Goal: Task Accomplishment & Management: Complete application form

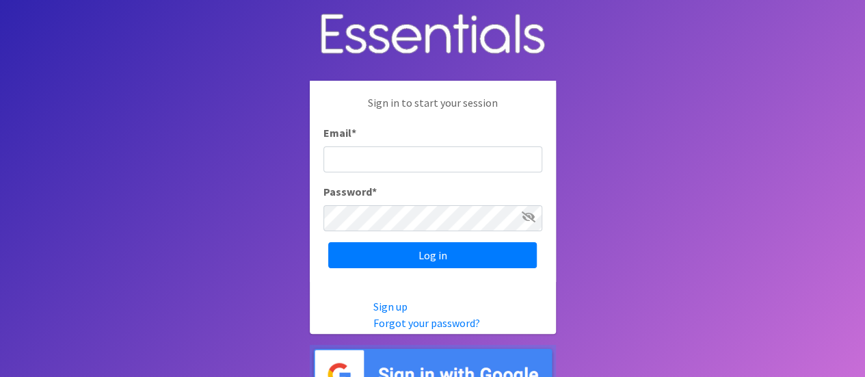
click at [386, 170] on input "Email *" at bounding box center [432, 159] width 219 height 26
type input "frc@bauerfamilyresources.org"
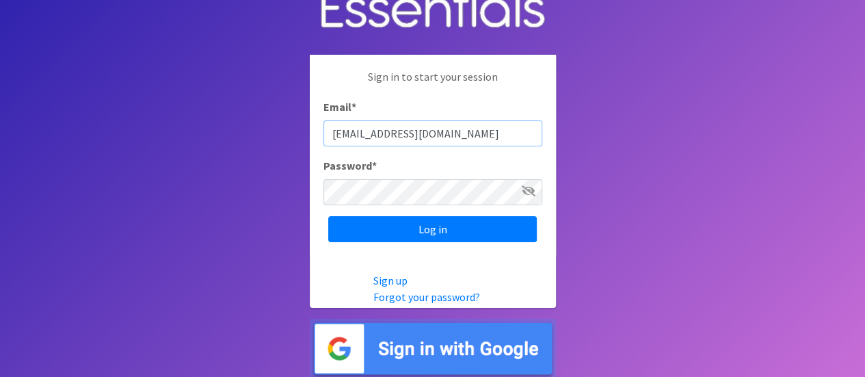
drag, startPoint x: 500, startPoint y: 144, endPoint x: 291, endPoint y: 120, distance: 210.5
click at [291, 120] on body "Sign in to start your session Email * frc@bauerfamilyresources.org Password * L…" at bounding box center [432, 175] width 865 height 403
type input "nm"
click at [422, 297] on link "Forgot your password?" at bounding box center [426, 297] width 107 height 14
click at [437, 293] on link "Forgot your password?" at bounding box center [426, 297] width 107 height 14
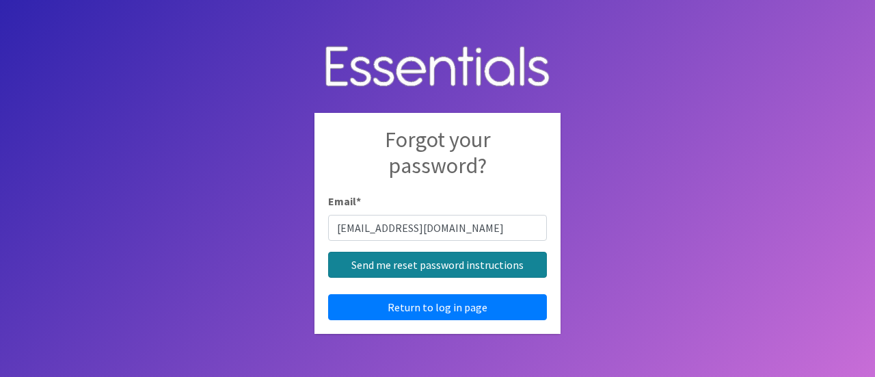
type input "nmckenney@bauerfamilyresources.org"
click at [431, 259] on input "Send me reset password instructions" at bounding box center [437, 265] width 219 height 26
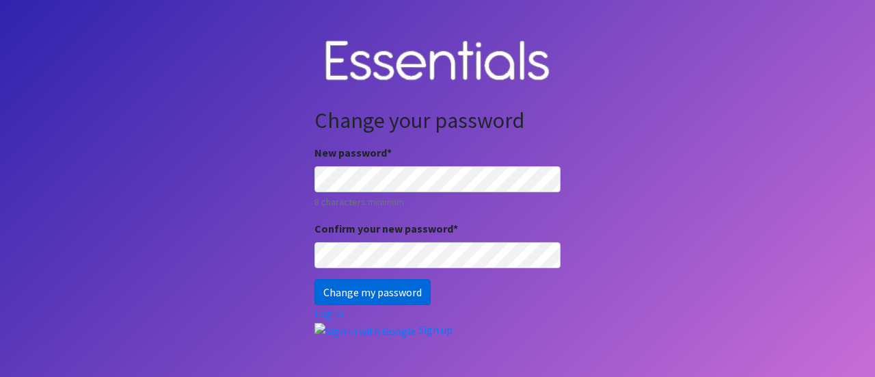
click at [358, 288] on input "Change my password" at bounding box center [372, 292] width 116 height 26
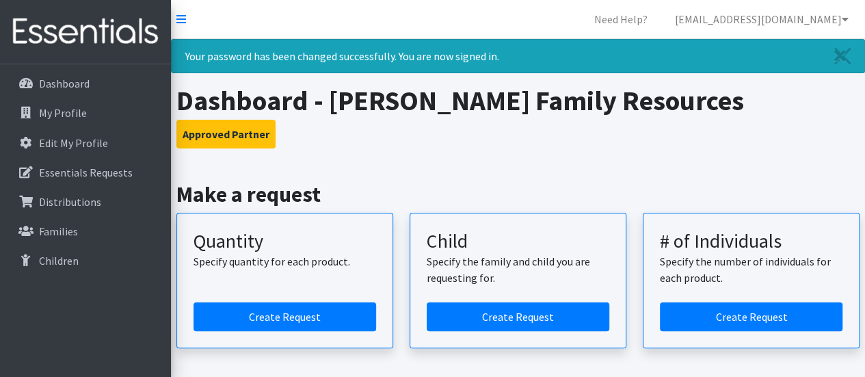
scroll to position [101, 0]
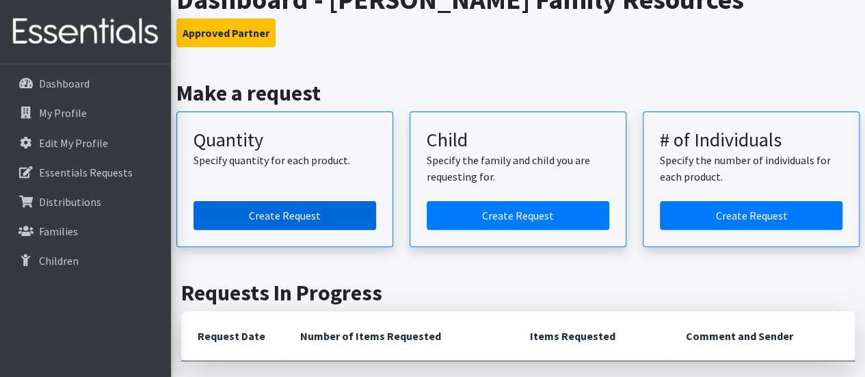
click at [228, 211] on link "Create Request" at bounding box center [284, 215] width 182 height 29
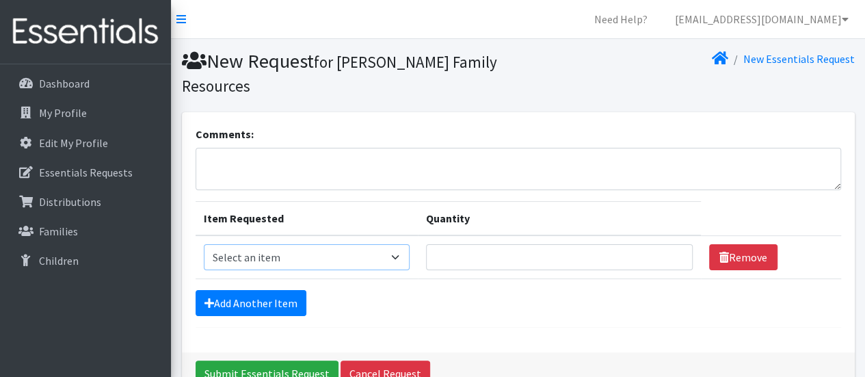
click at [375, 244] on select "Select an item Kids (Newborn) Kids (Size 1) Kids (Size 2) Kids (Size 3) Kids (S…" at bounding box center [307, 257] width 206 height 26
click at [463, 256] on form "Comments: Item Requested Quantity Item Requested Select an item Kids (Newborn) …" at bounding box center [517, 227] width 645 height 202
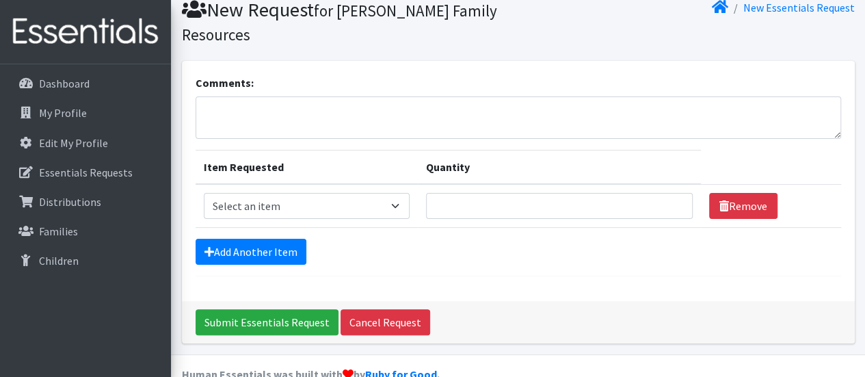
scroll to position [54, 0]
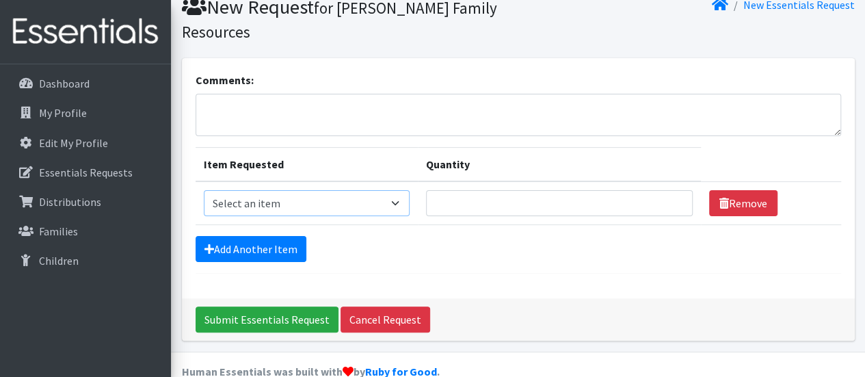
click at [381, 190] on select "Select an item Kids (Newborn) Kids (Size 1) Kids (Size 2) Kids (Size 3) Kids (S…" at bounding box center [307, 203] width 206 height 26
select select "3400"
click at [204, 190] on select "Select an item Kids (Newborn) Kids (Size 1) Kids (Size 2) Kids (Size 3) Kids (S…" at bounding box center [307, 203] width 206 height 26
click at [478, 190] on input "Quantity" at bounding box center [559, 203] width 267 height 26
type input "15"
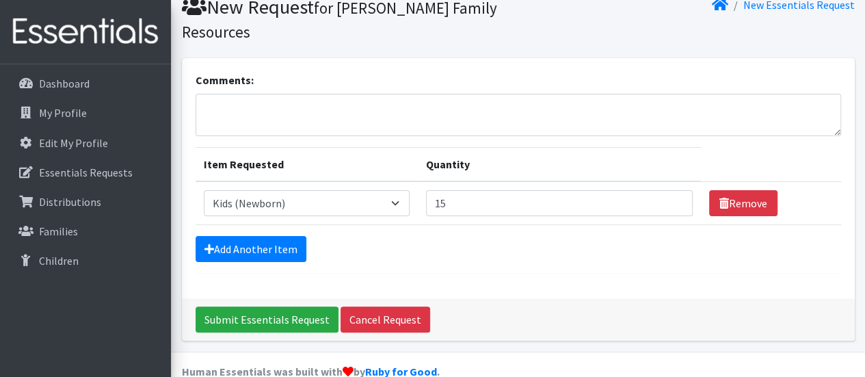
click at [256, 202] on form "Comments: Item Requested Quantity Item Requested Select an item Kids (Newborn) …" at bounding box center [517, 173] width 645 height 202
click at [243, 236] on link "Add Another Item" at bounding box center [250, 249] width 111 height 26
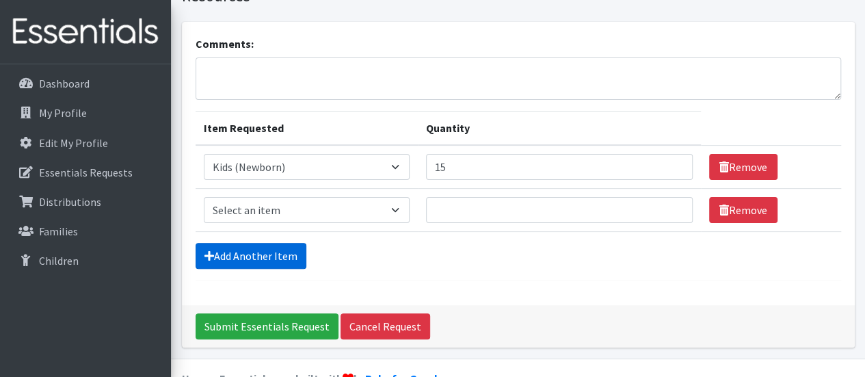
scroll to position [97, 0]
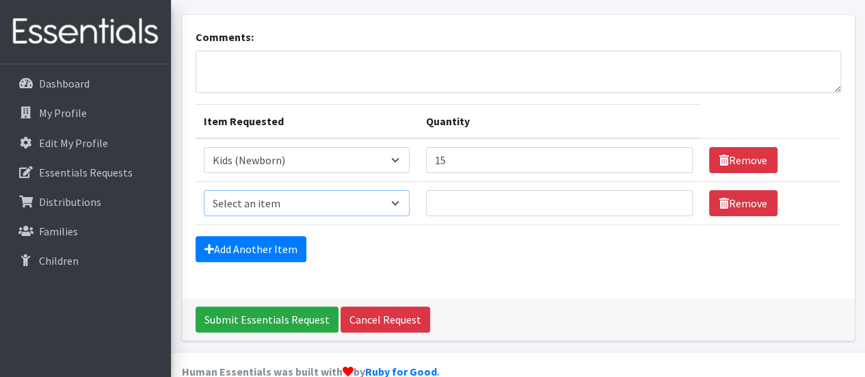
click at [282, 190] on select "Select an item Kids (Newborn) Kids (Size 1) Kids (Size 2) Kids (Size 3) Kids (S…" at bounding box center [307, 203] width 206 height 26
select select "3401"
click at [204, 190] on select "Select an item Kids (Newborn) Kids (Size 1) Kids (Size 2) Kids (Size 3) Kids (S…" at bounding box center [307, 203] width 206 height 26
click at [474, 190] on input "Quantity" at bounding box center [559, 203] width 267 height 26
type input "10"
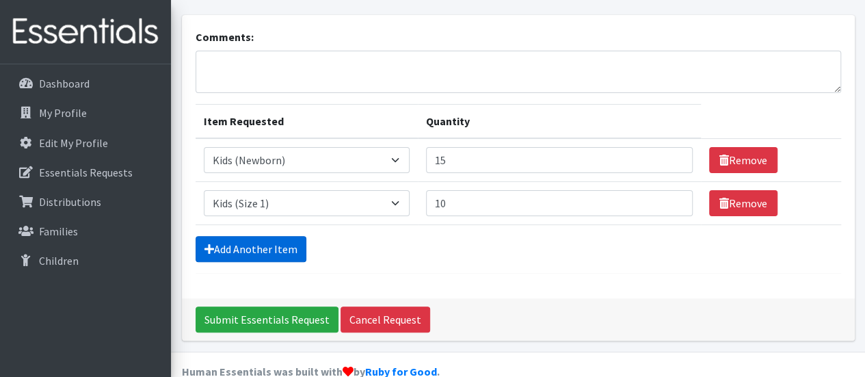
click at [265, 236] on link "Add Another Item" at bounding box center [250, 249] width 111 height 26
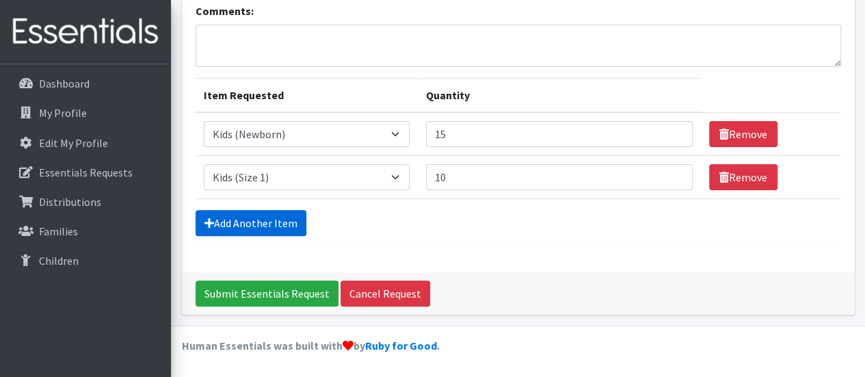
scroll to position [139, 0]
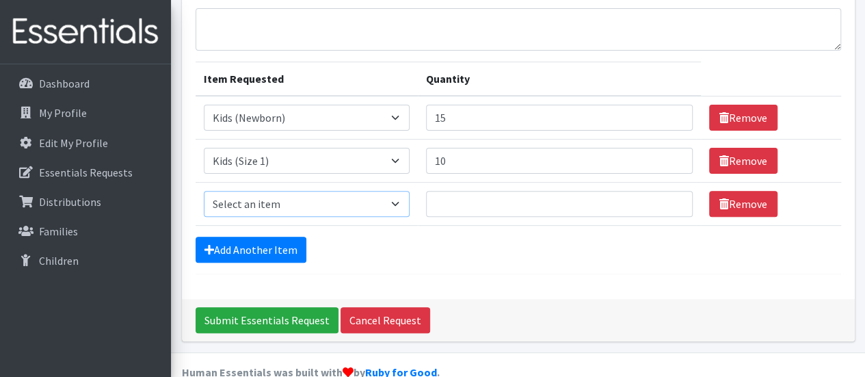
click at [336, 191] on select "Select an item Kids (Newborn) Kids (Size 1) Kids (Size 2) Kids (Size 3) Kids (S…" at bounding box center [307, 204] width 206 height 26
select select "3420"
click at [204, 191] on select "Select an item Kids (Newborn) Kids (Size 1) Kids (Size 2) Kids (Size 3) Kids (S…" at bounding box center [307, 204] width 206 height 26
click at [482, 148] on input "10" at bounding box center [559, 161] width 267 height 26
click at [472, 191] on input "Quantity" at bounding box center [559, 204] width 267 height 26
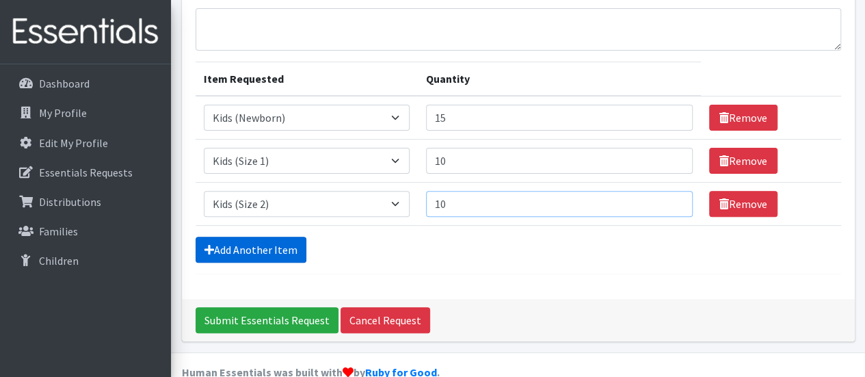
type input "10"
click at [282, 236] on link "Add Another Item" at bounding box center [250, 249] width 111 height 26
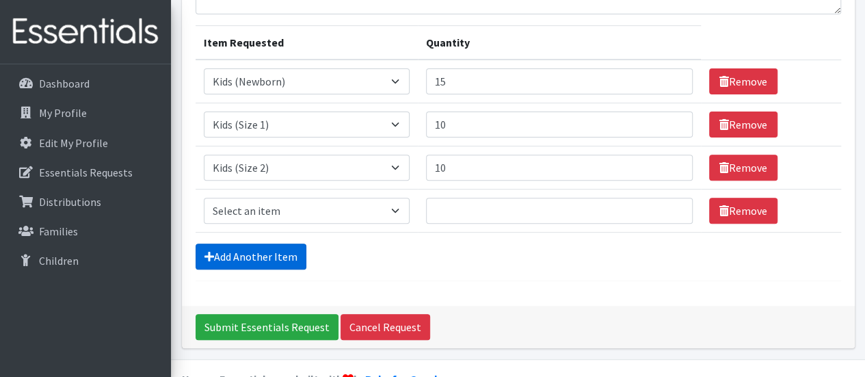
scroll to position [182, 0]
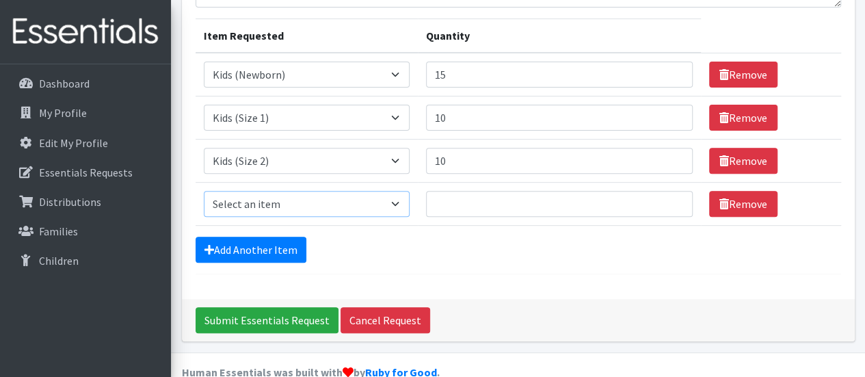
drag, startPoint x: 303, startPoint y: 177, endPoint x: 249, endPoint y: 177, distance: 54.7
click at [249, 191] on select "Select an item Kids (Newborn) Kids (Size 1) Kids (Size 2) Kids (Size 3) Kids (S…" at bounding box center [307, 204] width 206 height 26
select select "3393"
click at [204, 191] on select "Select an item Kids (Newborn) Kids (Size 1) Kids (Size 2) Kids (Size 3) Kids (S…" at bounding box center [307, 204] width 206 height 26
drag, startPoint x: 447, startPoint y: 189, endPoint x: 440, endPoint y: 184, distance: 9.3
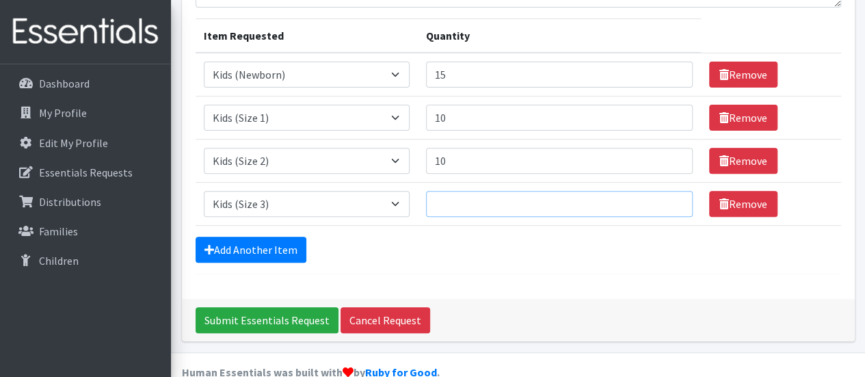
click at [440, 191] on input "Quantity" at bounding box center [559, 204] width 267 height 26
type input "27"
click at [214, 236] on link "Add Another Item" at bounding box center [250, 249] width 111 height 26
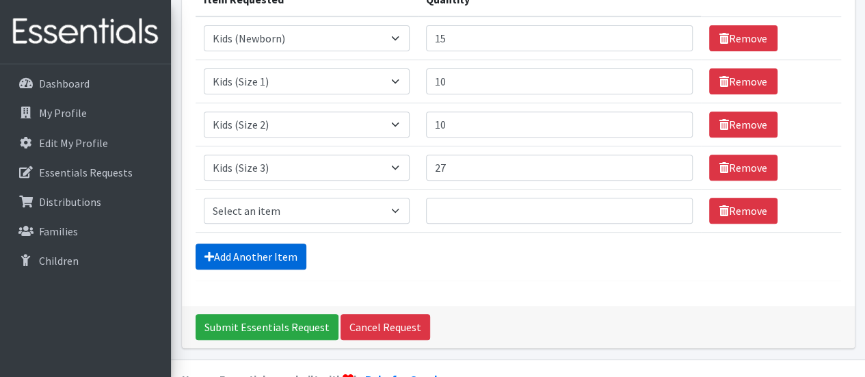
scroll to position [226, 0]
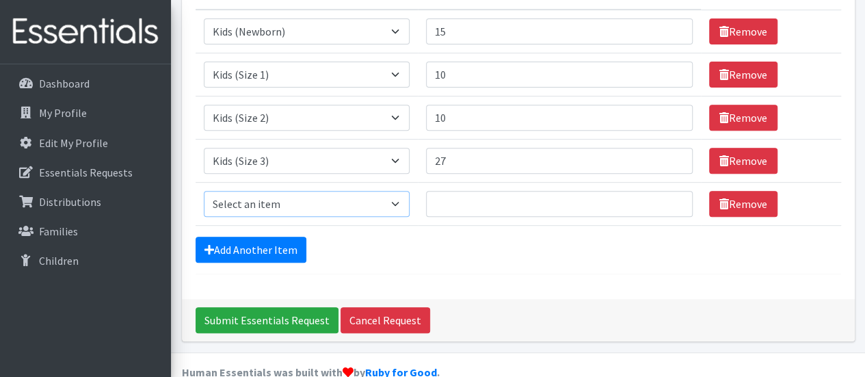
click at [286, 191] on select "Select an item Kids (Newborn) Kids (Size 1) Kids (Size 2) Kids (Size 3) Kids (S…" at bounding box center [307, 204] width 206 height 26
select select "3394"
click at [204, 191] on select "Select an item Kids (Newborn) Kids (Size 1) Kids (Size 2) Kids (Size 3) Kids (S…" at bounding box center [307, 204] width 206 height 26
drag, startPoint x: 459, startPoint y: 186, endPoint x: 486, endPoint y: 193, distance: 28.2
click at [486, 193] on td "Quantity" at bounding box center [559, 203] width 283 height 43
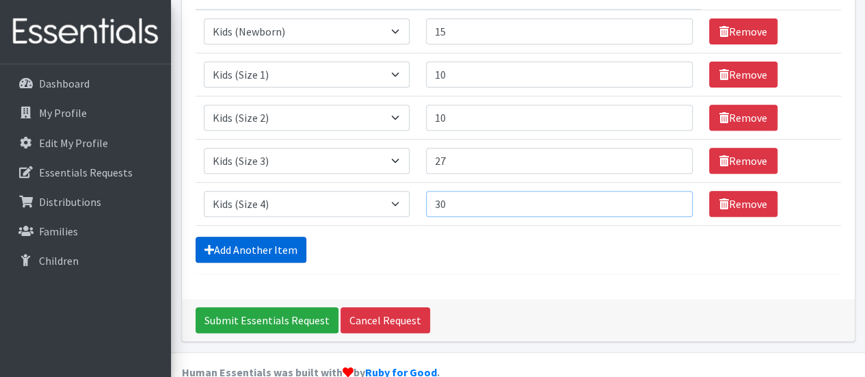
type input "30"
click at [269, 236] on link "Add Another Item" at bounding box center [250, 249] width 111 height 26
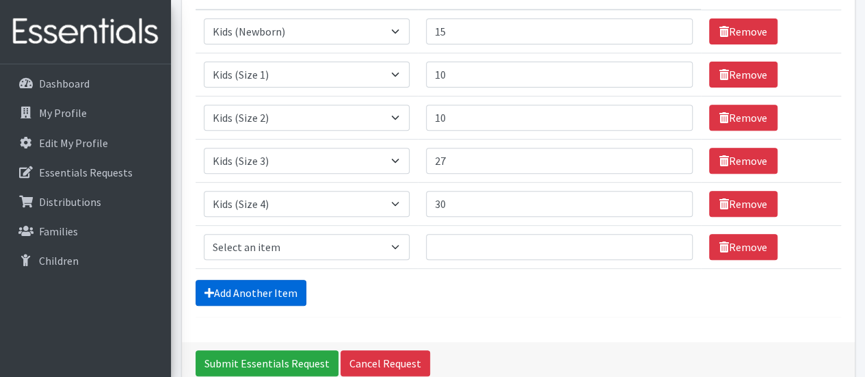
scroll to position [268, 0]
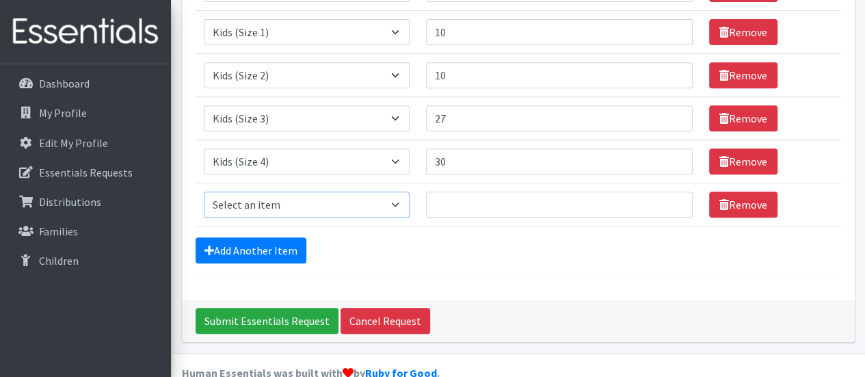
drag, startPoint x: 286, startPoint y: 176, endPoint x: 360, endPoint y: 192, distance: 76.3
click at [360, 192] on td "Item Requested Select an item Kids (Newborn) Kids (Size 1) Kids (Size 2) Kids (…" at bounding box center [306, 204] width 222 height 43
select select "3407"
click at [204, 191] on select "Select an item Kids (Newborn) Kids (Size 1) Kids (Size 2) Kids (Size 3) Kids (S…" at bounding box center [307, 204] width 206 height 26
click at [533, 191] on input "Quantity" at bounding box center [559, 204] width 267 height 26
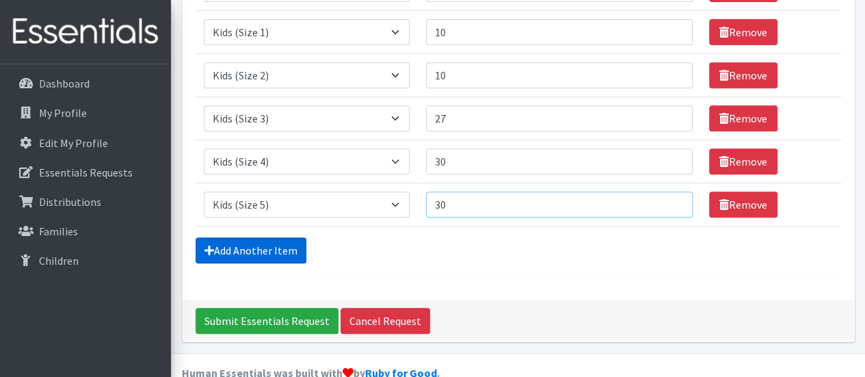
type input "30"
click at [255, 237] on link "Add Another Item" at bounding box center [250, 250] width 111 height 26
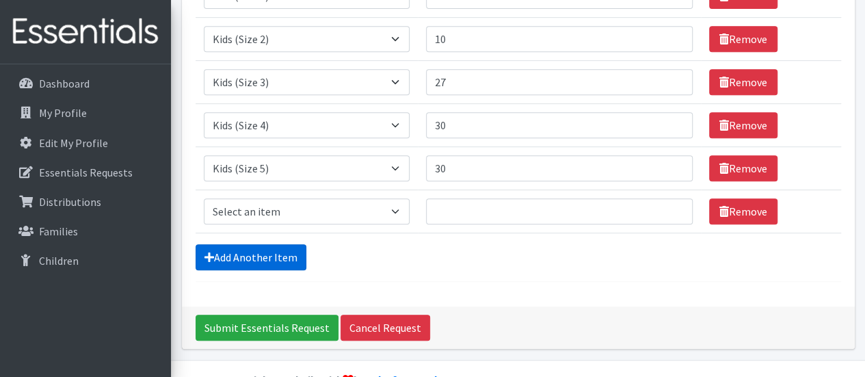
scroll to position [311, 0]
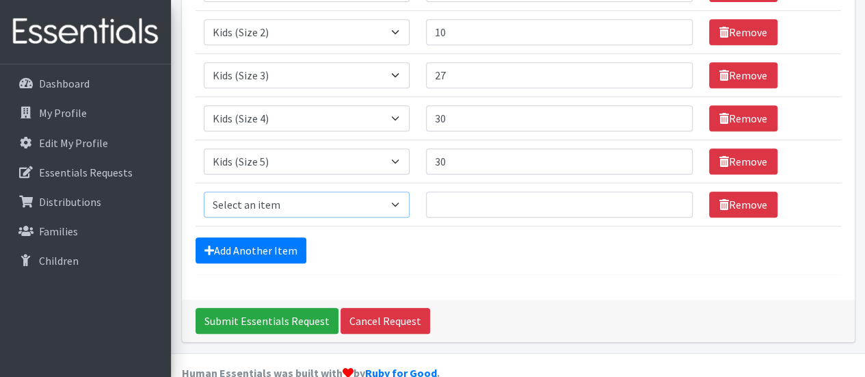
click at [316, 191] on select "Select an item Kids (Newborn) Kids (Size 1) Kids (Size 2) Kids (Size 3) Kids (S…" at bounding box center [307, 204] width 206 height 26
select select "3419"
click at [204, 191] on select "Select an item Kids (Newborn) Kids (Size 1) Kids (Size 2) Kids (Size 3) Kids (S…" at bounding box center [307, 204] width 206 height 26
click at [480, 191] on input "Quantity" at bounding box center [559, 204] width 267 height 26
type input "26"
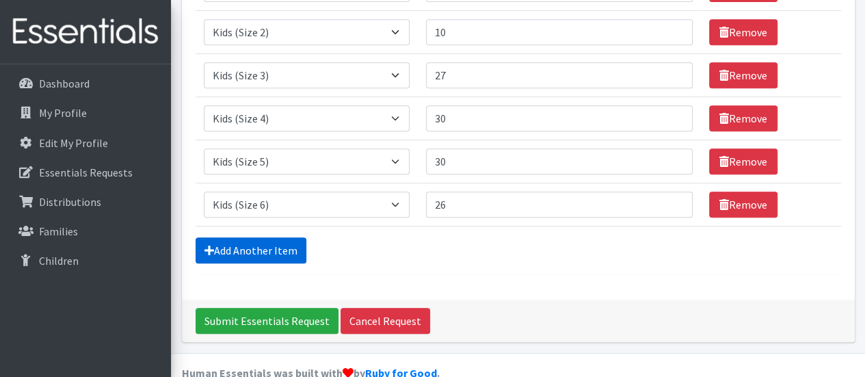
click at [240, 237] on link "Add Another Item" at bounding box center [250, 250] width 111 height 26
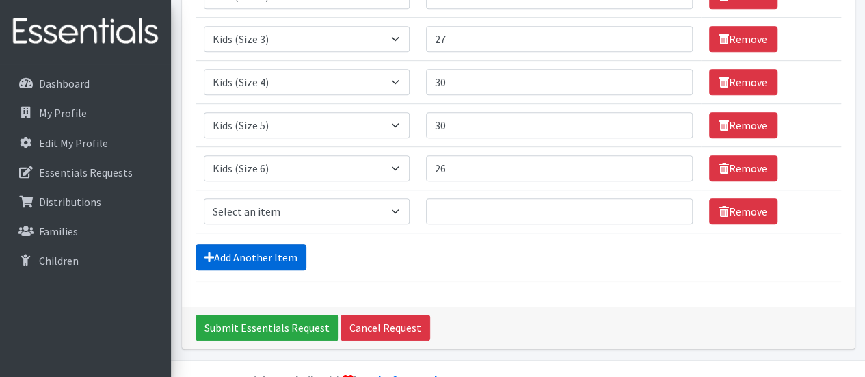
scroll to position [354, 0]
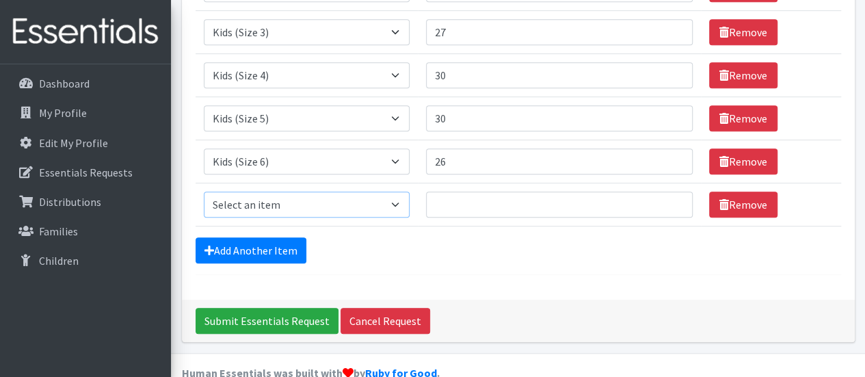
click at [336, 191] on select "Select an item Kids (Newborn) Kids (Size 1) Kids (Size 2) Kids (Size 3) Kids (S…" at bounding box center [307, 204] width 206 height 26
select select "3415"
click at [204, 191] on select "Select an item Kids (Newborn) Kids (Size 1) Kids (Size 2) Kids (Size 3) Kids (S…" at bounding box center [307, 204] width 206 height 26
click at [460, 191] on input "Quantity" at bounding box center [559, 204] width 267 height 26
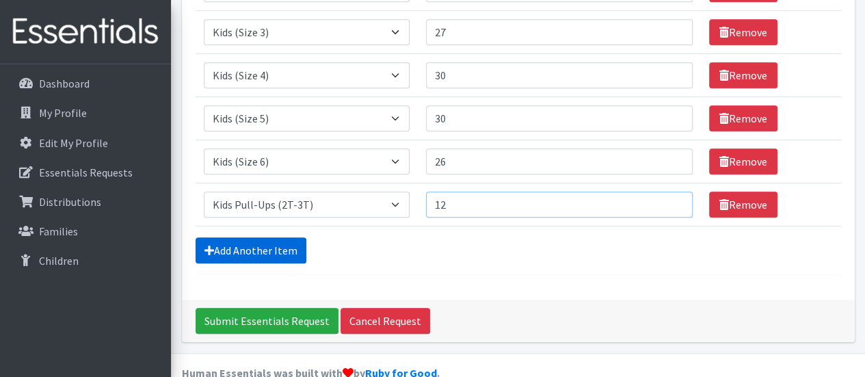
type input "12"
click at [279, 237] on link "Add Another Item" at bounding box center [250, 250] width 111 height 26
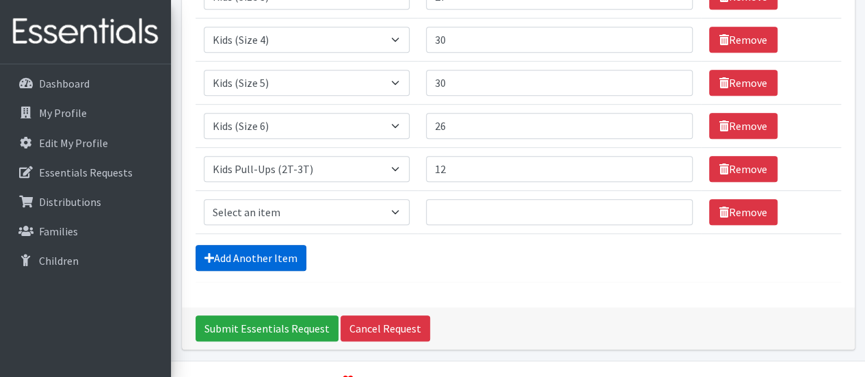
scroll to position [396, 0]
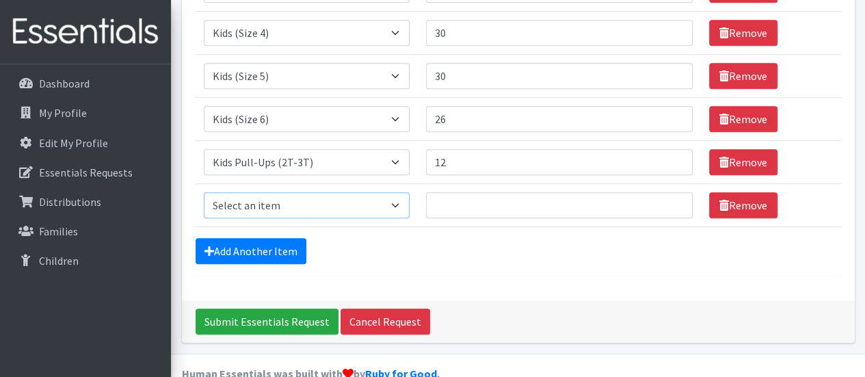
click at [346, 192] on select "Select an item Kids (Newborn) Kids (Size 1) Kids (Size 2) Kids (Size 3) Kids (S…" at bounding box center [307, 205] width 206 height 26
select select "3417"
click at [204, 192] on select "Select an item Kids (Newborn) Kids (Size 1) Kids (Size 2) Kids (Size 3) Kids (S…" at bounding box center [307, 205] width 206 height 26
click at [450, 192] on input "Quantity" at bounding box center [559, 205] width 267 height 26
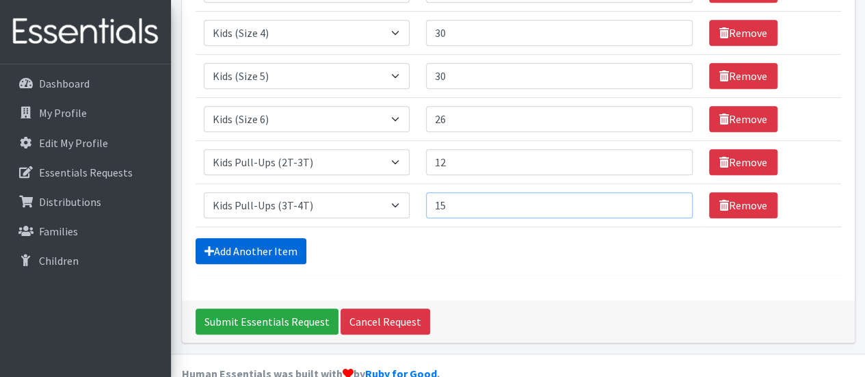
type input "15"
click at [234, 238] on link "Add Another Item" at bounding box center [250, 251] width 111 height 26
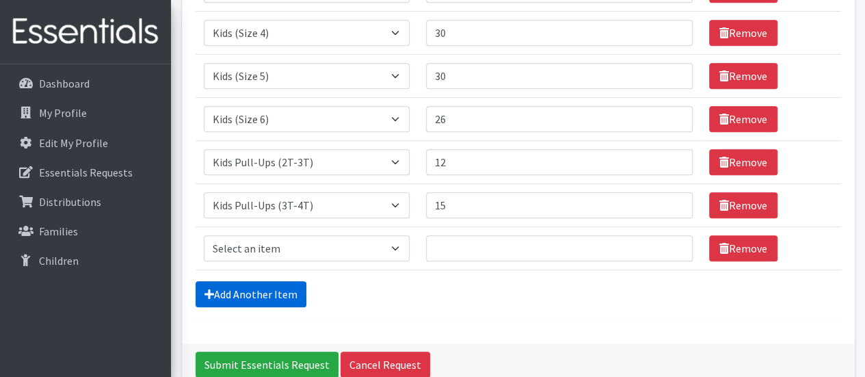
scroll to position [440, 0]
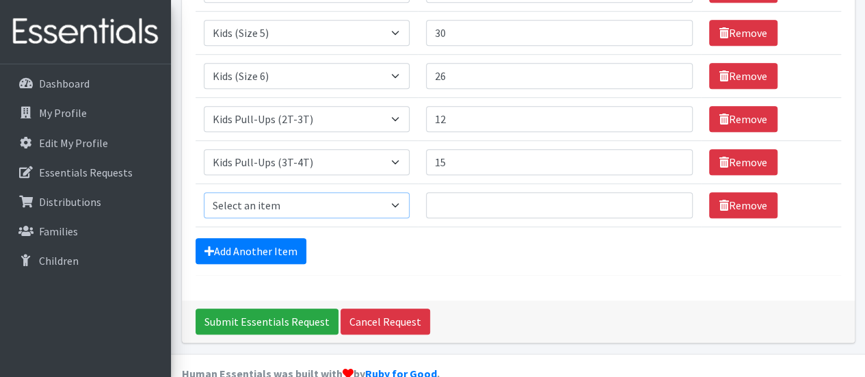
click at [332, 192] on select "Select an item Kids (Newborn) Kids (Size 1) Kids (Size 2) Kids (Size 3) Kids (S…" at bounding box center [307, 205] width 206 height 26
select select "3408"
click at [204, 192] on select "Select an item Kids (Newborn) Kids (Size 1) Kids (Size 2) Kids (Size 3) Kids (S…" at bounding box center [307, 205] width 206 height 26
click at [492, 192] on input "Quantity" at bounding box center [559, 205] width 267 height 26
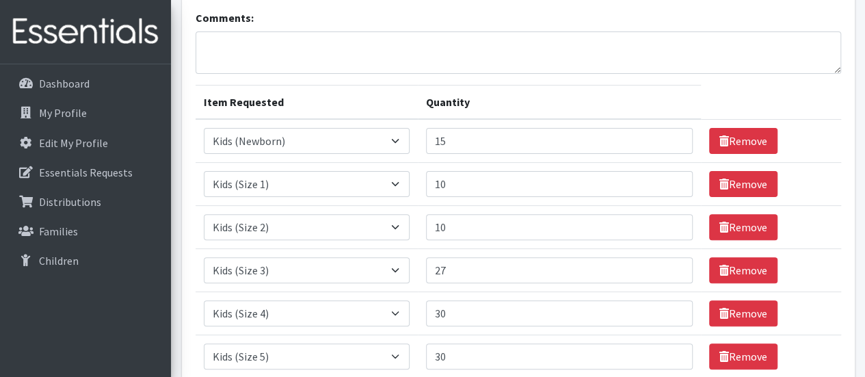
scroll to position [105, 0]
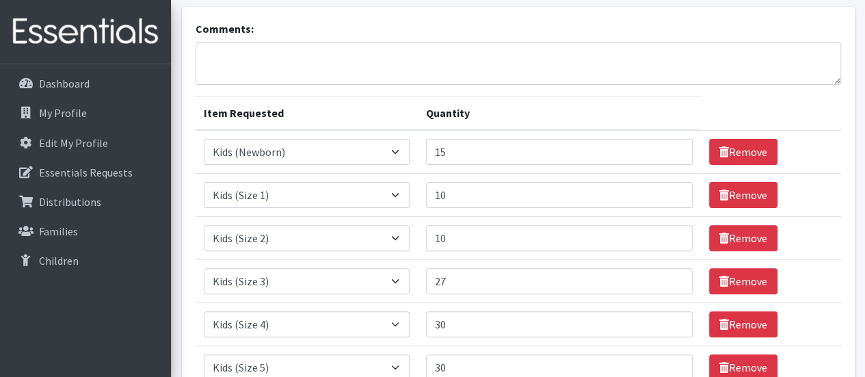
type input "15"
click at [356, 42] on textarea "Comments:" at bounding box center [517, 63] width 645 height 42
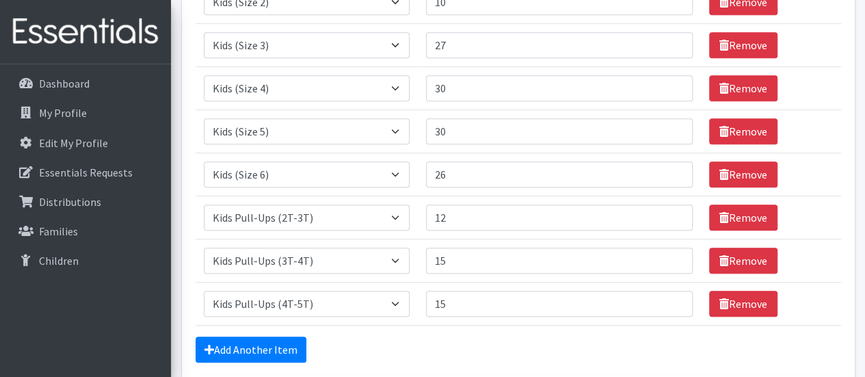
scroll to position [366, 0]
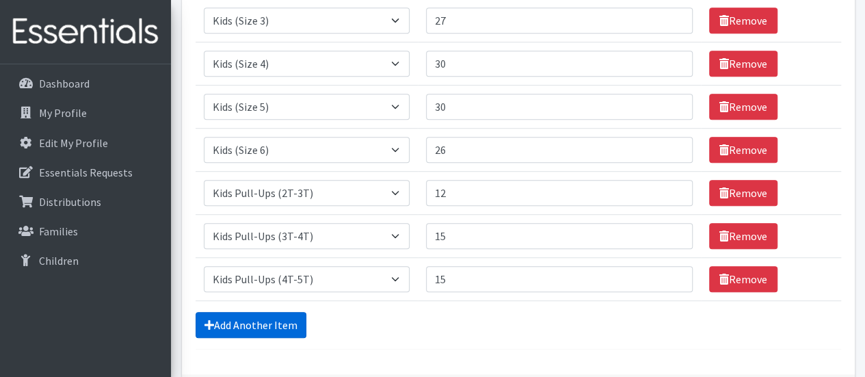
type textarea "Can we also get 10 size 7 diapers if you have them? Thank you!"
click at [254, 312] on link "Add Another Item" at bounding box center [250, 325] width 111 height 26
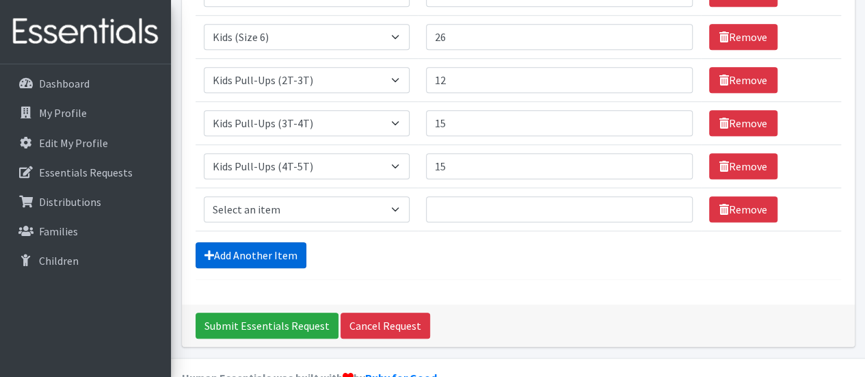
scroll to position [483, 0]
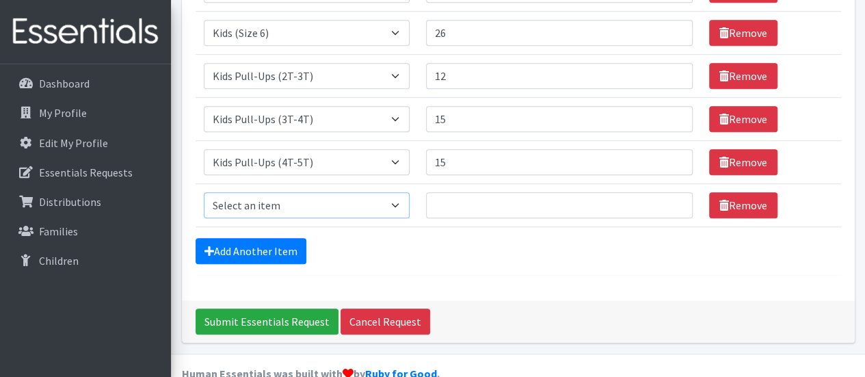
click at [353, 192] on select "Select an item Kids (Newborn) Kids (Size 1) Kids (Size 2) Kids (Size 3) Kids (S…" at bounding box center [307, 205] width 206 height 26
select select "3418"
click at [204, 192] on select "Select an item Kids (Newborn) Kids (Size 1) Kids (Size 2) Kids (Size 3) Kids (S…" at bounding box center [307, 205] width 206 height 26
click at [494, 192] on input "Quantity" at bounding box center [559, 205] width 267 height 26
type input "1"
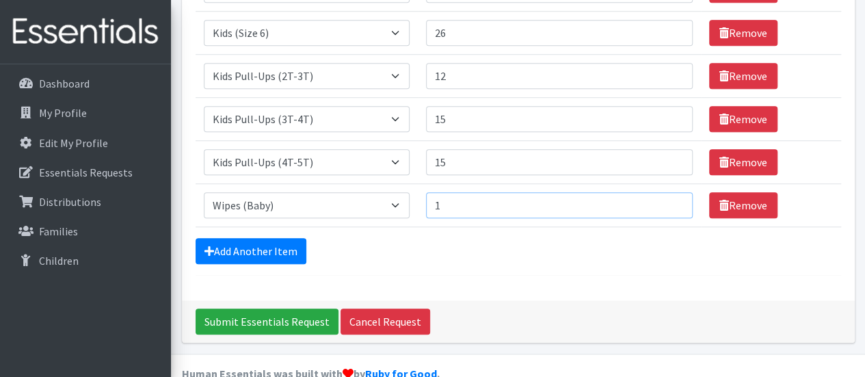
click at [669, 192] on input "1" at bounding box center [559, 205] width 267 height 26
drag, startPoint x: 555, startPoint y: 181, endPoint x: 458, endPoint y: 165, distance: 98.4
click at [458, 184] on td "Quantity 1" at bounding box center [559, 205] width 283 height 43
click at [423, 238] on div "Add Another Item" at bounding box center [517, 251] width 645 height 26
click at [498, 192] on input "Quantity" at bounding box center [559, 205] width 267 height 26
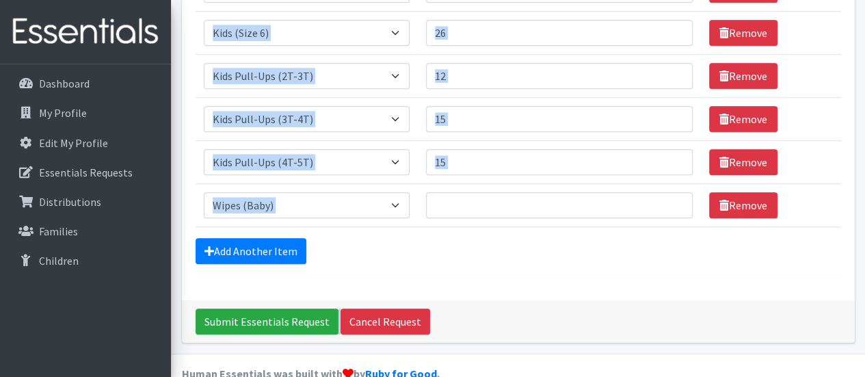
drag, startPoint x: 863, startPoint y: 289, endPoint x: 849, endPoint y: 179, distance: 110.9
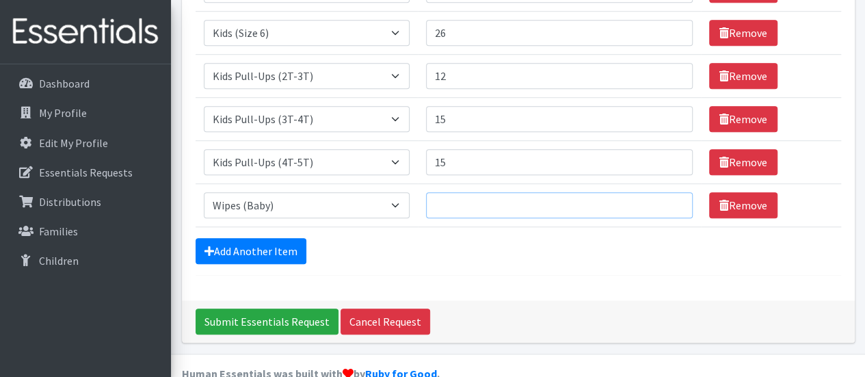
click at [465, 192] on input "Quantity" at bounding box center [559, 205] width 267 height 26
click at [471, 238] on div "Add Another Item" at bounding box center [517, 251] width 645 height 26
click at [485, 192] on input "60" at bounding box center [559, 205] width 267 height 26
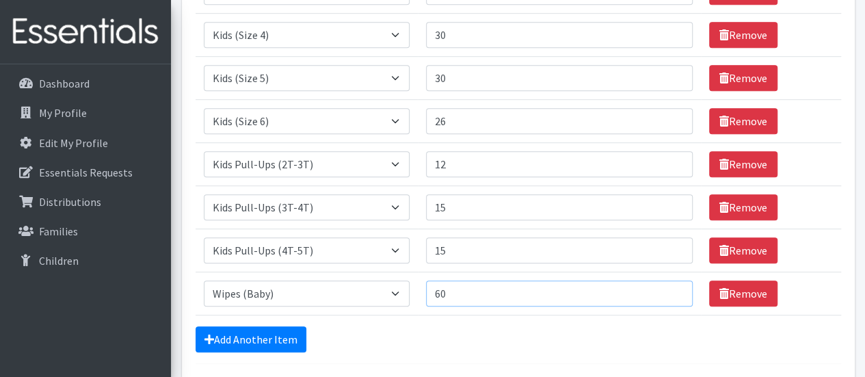
scroll to position [396, 0]
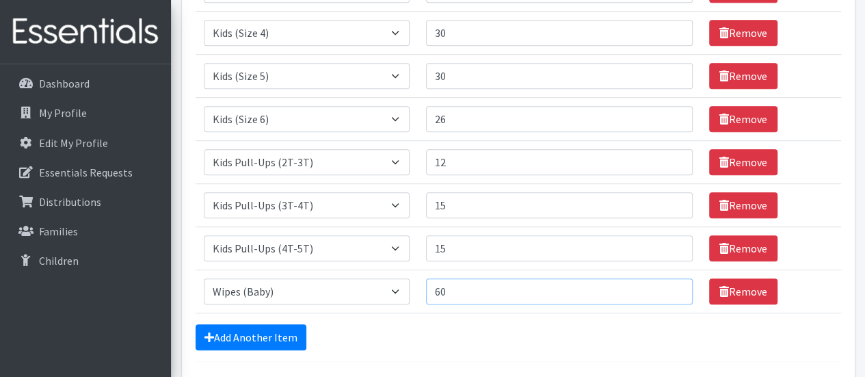
drag, startPoint x: 492, startPoint y: 257, endPoint x: 411, endPoint y: 260, distance: 81.4
click at [411, 270] on tr "Item Requested Select an item Kids (Newborn) Kids (Size 1) Kids (Size 2) Kids (…" at bounding box center [517, 291] width 645 height 43
type input "100"
click at [418, 324] on div "Add Another Item" at bounding box center [517, 337] width 645 height 26
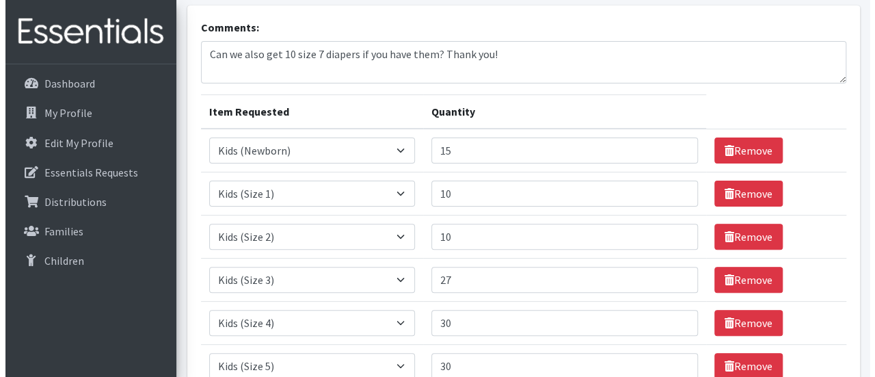
scroll to position [483, 0]
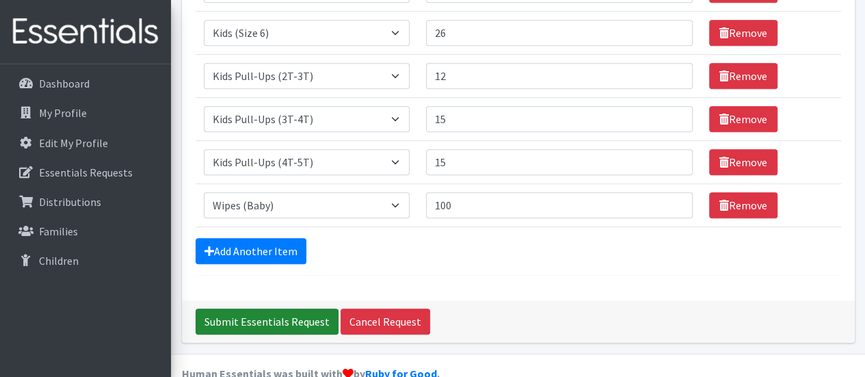
click at [260, 308] on input "Submit Essentials Request" at bounding box center [266, 321] width 143 height 26
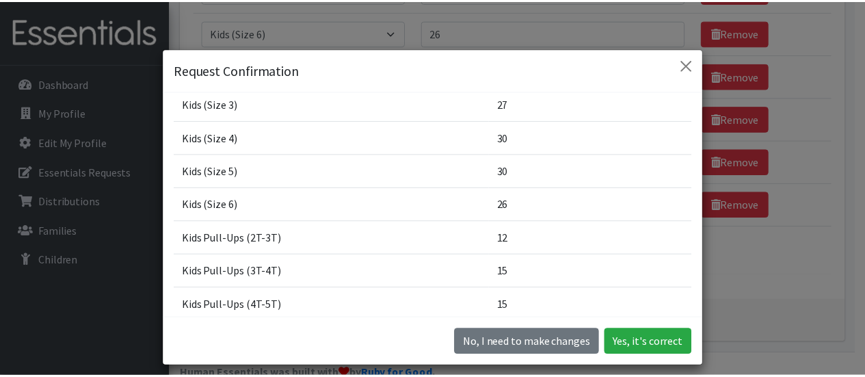
scroll to position [255, 0]
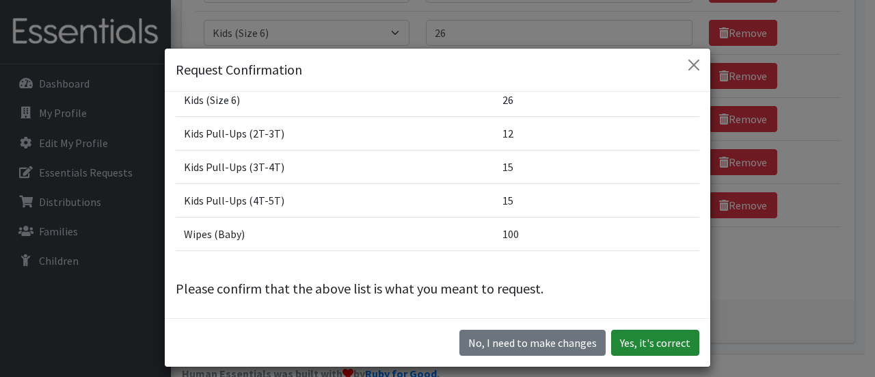
click at [640, 334] on button "Yes, it's correct" at bounding box center [655, 342] width 88 height 26
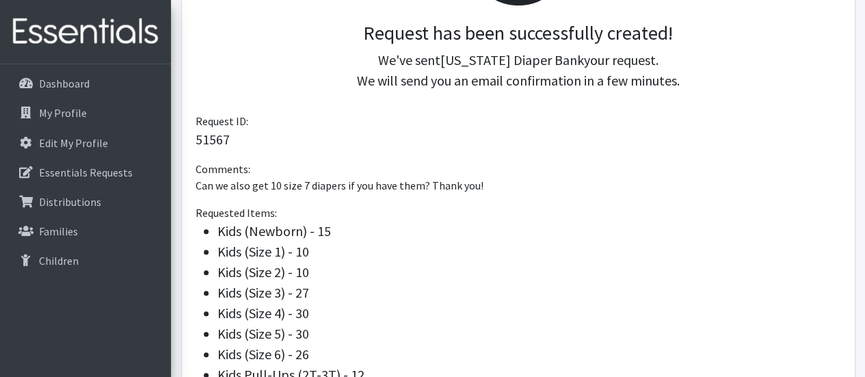
scroll to position [543, 0]
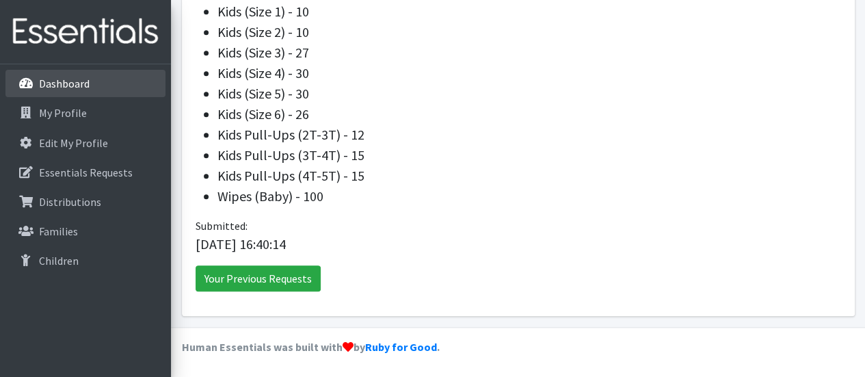
click at [78, 94] on link "Dashboard" at bounding box center [85, 83] width 160 height 27
